Goal: Information Seeking & Learning: Check status

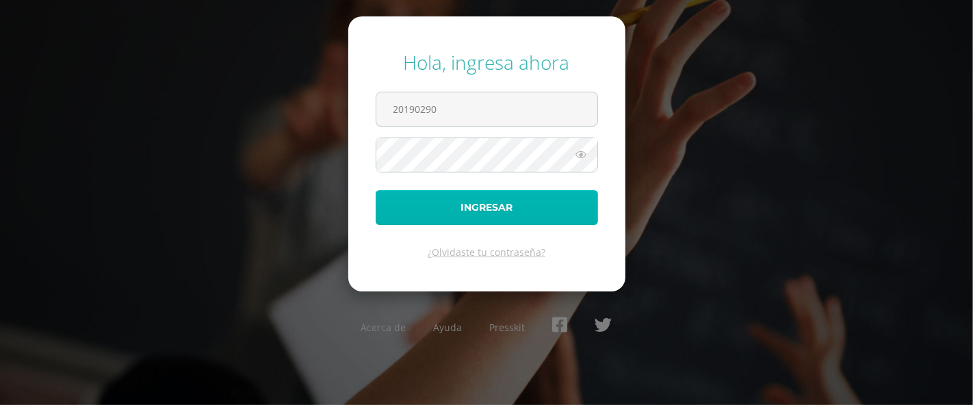
click at [468, 204] on button "Ingresar" at bounding box center [486, 207] width 222 height 35
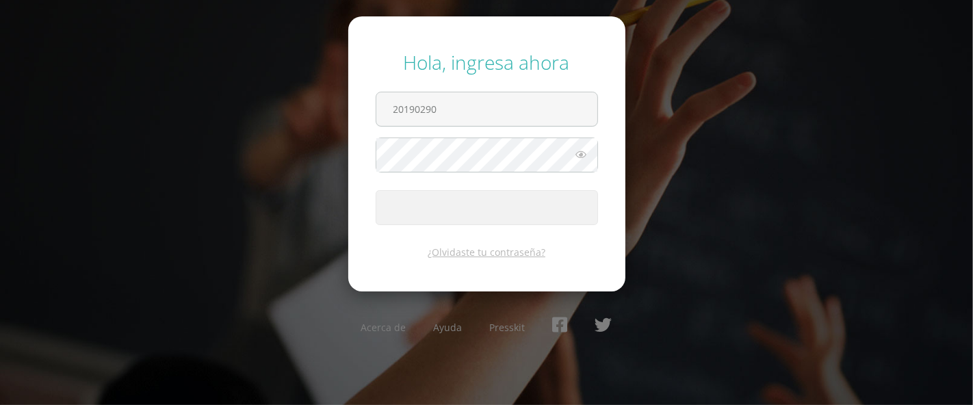
drag, startPoint x: 927, startPoint y: 186, endPoint x: 905, endPoint y: 184, distance: 22.7
click at [923, 184] on div "Hola, ingresa ahora 20190290 Ingresar ¿Olvidaste tu contraseña? Acerca de Ayuda…" at bounding box center [486, 202] width 983 height 328
type input "20192259"
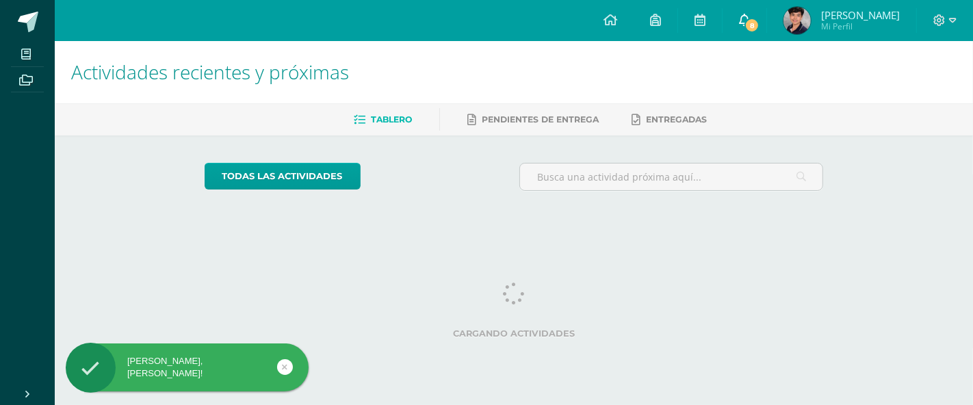
click at [766, 17] on link "8" at bounding box center [744, 20] width 44 height 41
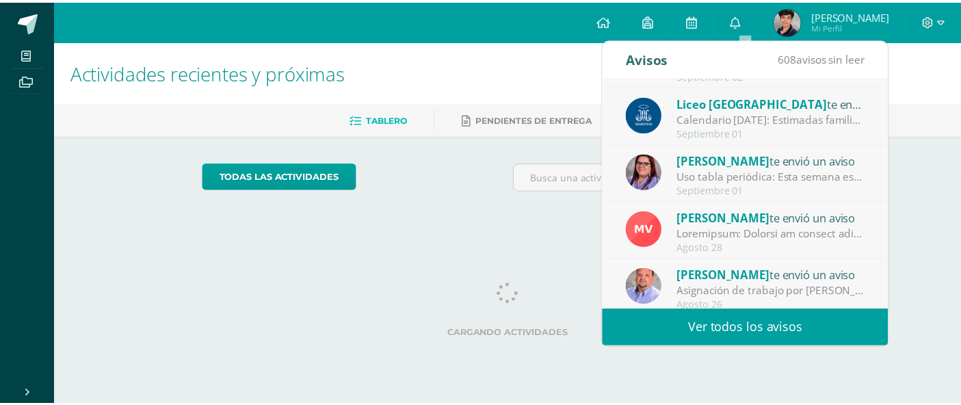
scroll to position [227, 0]
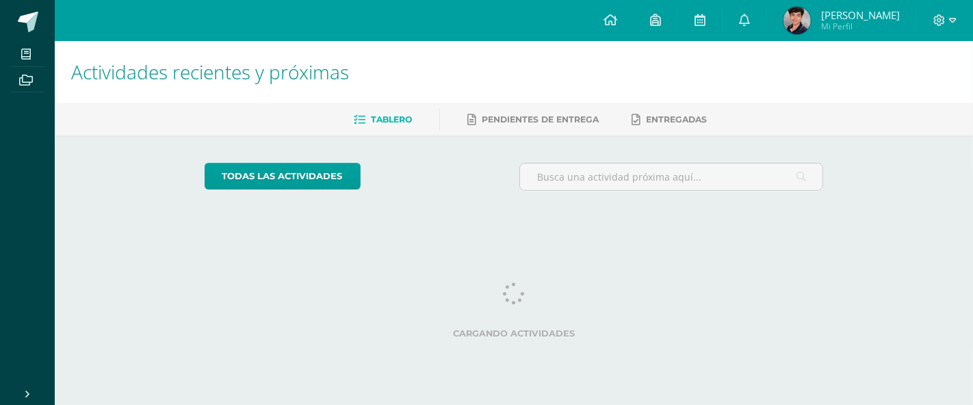
click at [848, 30] on span "Mi Perfil" at bounding box center [860, 27] width 79 height 12
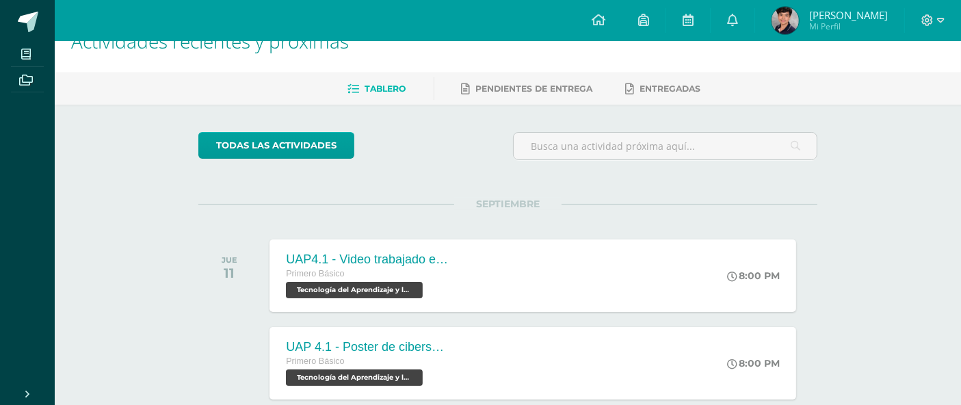
scroll to position [0, 0]
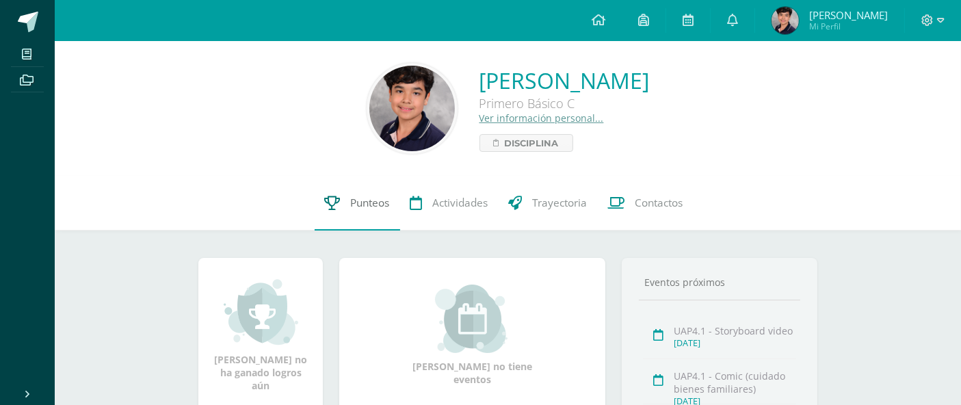
click at [352, 196] on span "Punteos" at bounding box center [370, 203] width 39 height 14
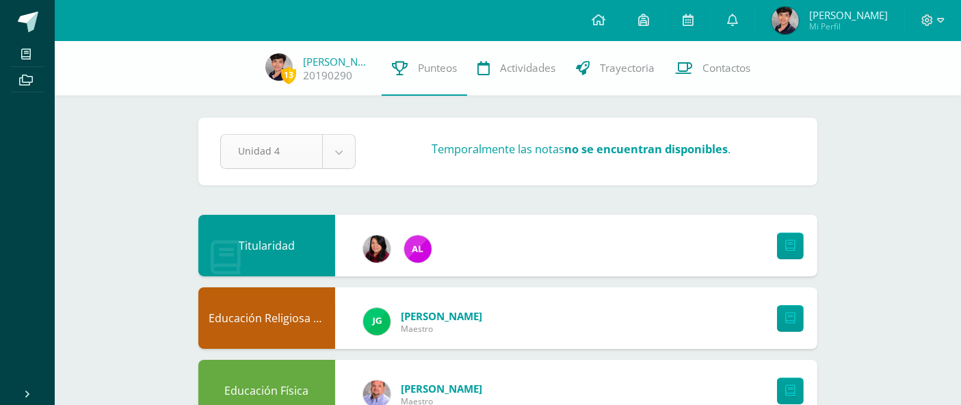
select select "Unidad 4"
